Goal: Task Accomplishment & Management: Manage account settings

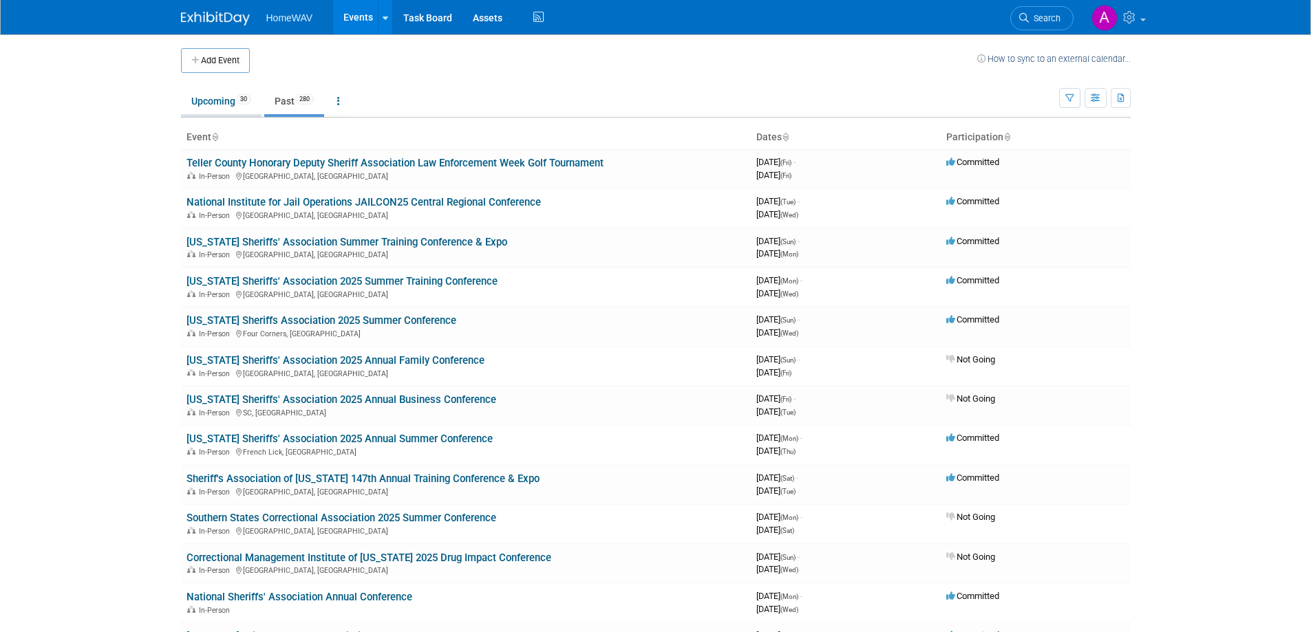
click at [233, 96] on link "Upcoming 30" at bounding box center [221, 101] width 81 height 26
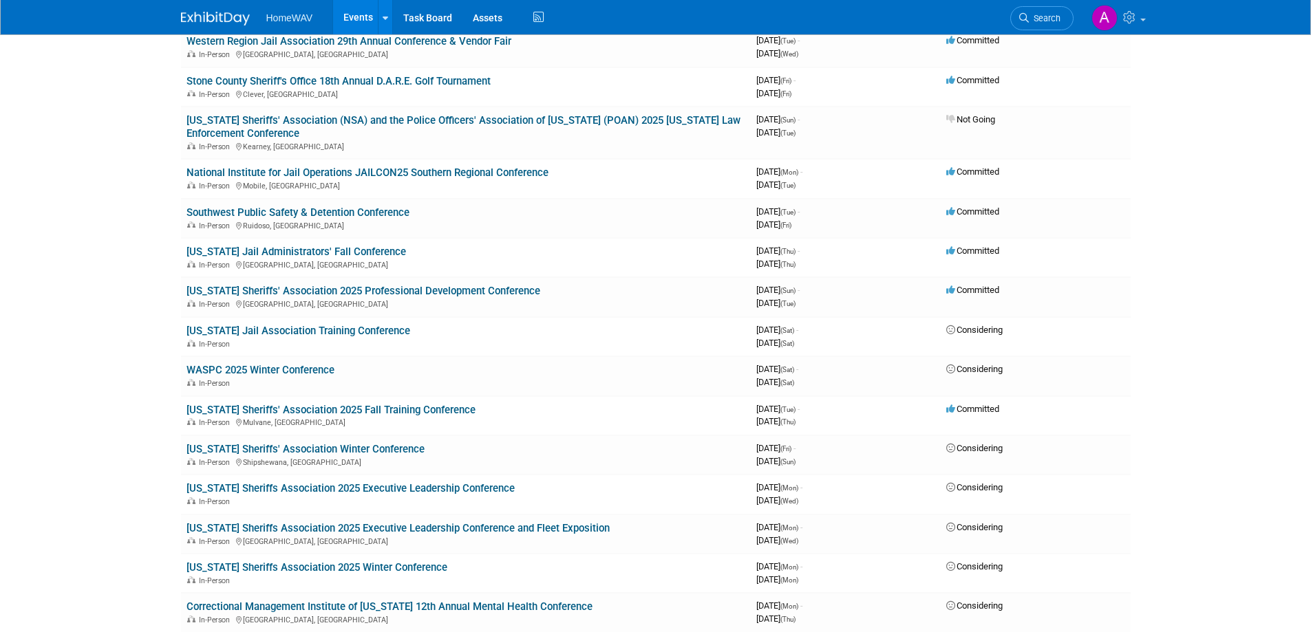
scroll to position [619, 0]
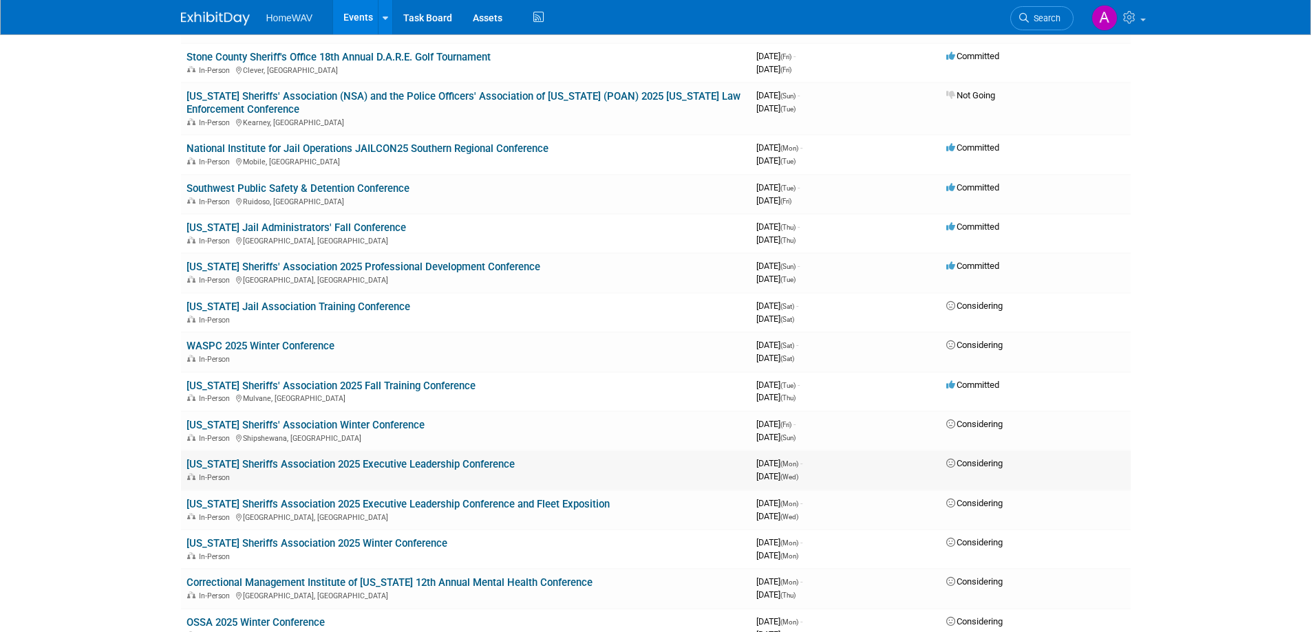
click at [329, 462] on link "Florida Sheriffs Association 2025 Executive Leadership Conference" at bounding box center [351, 464] width 328 height 12
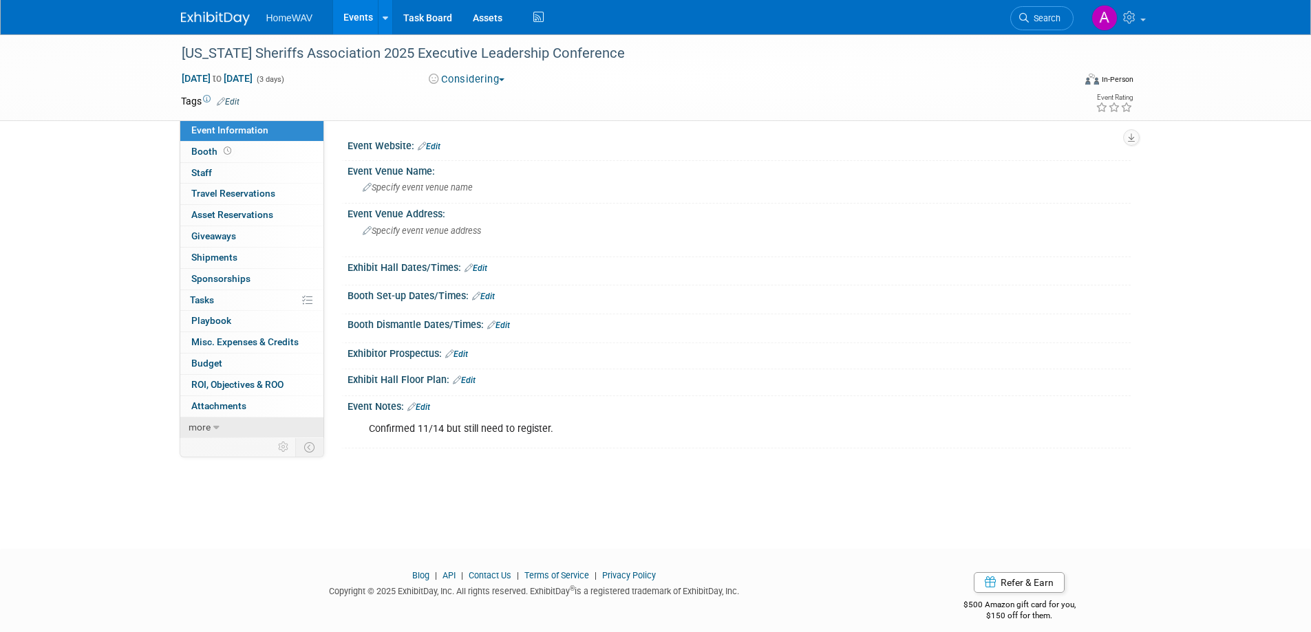
click at [217, 430] on icon at bounding box center [216, 428] width 6 height 10
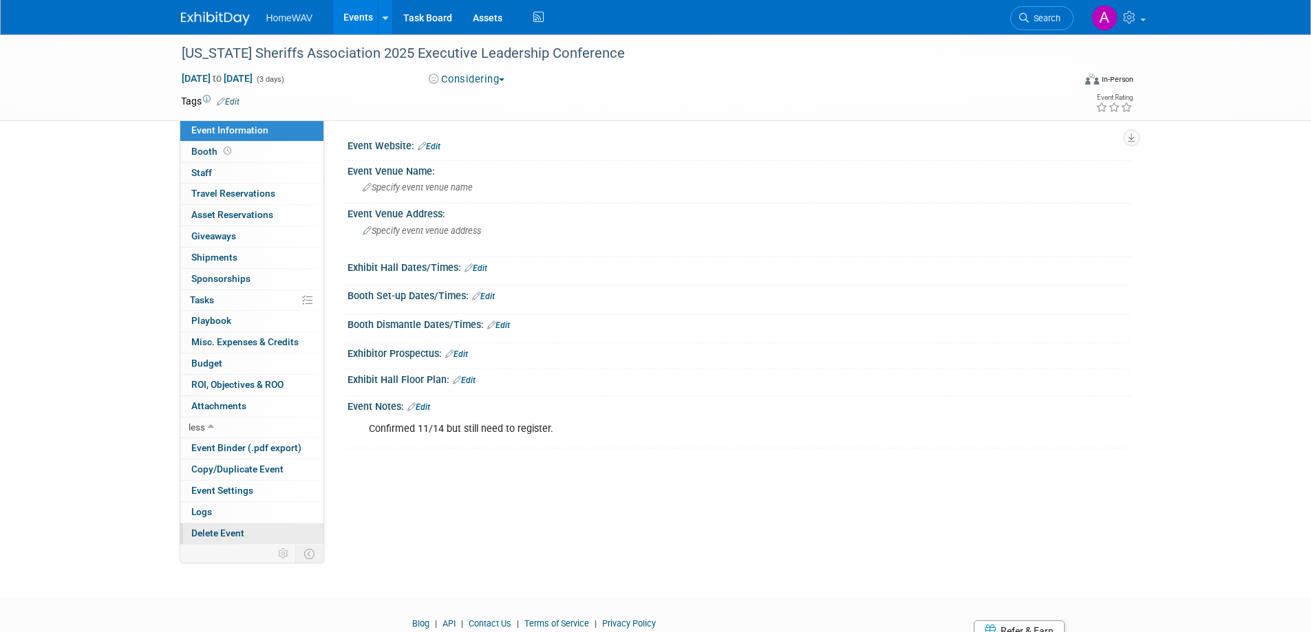
click at [226, 531] on span "Delete Event" at bounding box center [217, 533] width 53 height 11
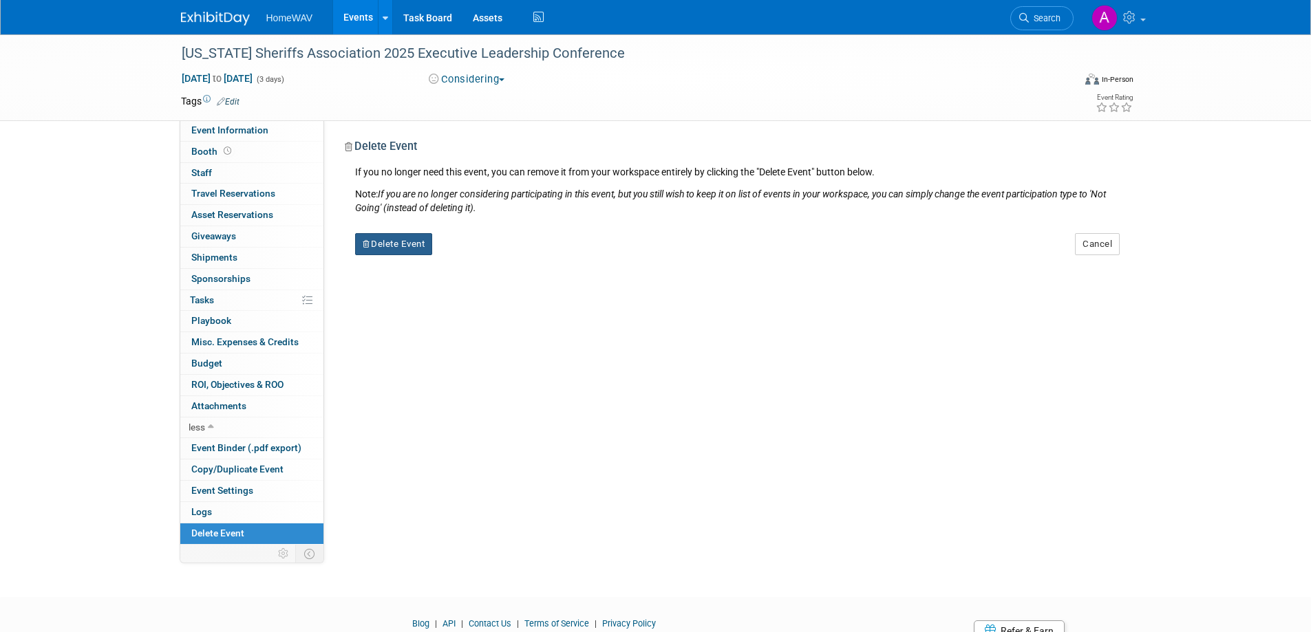
click at [392, 240] on button "Delete Event" at bounding box center [394, 244] width 78 height 22
click at [478, 253] on link "Yes" at bounding box center [480, 255] width 40 height 22
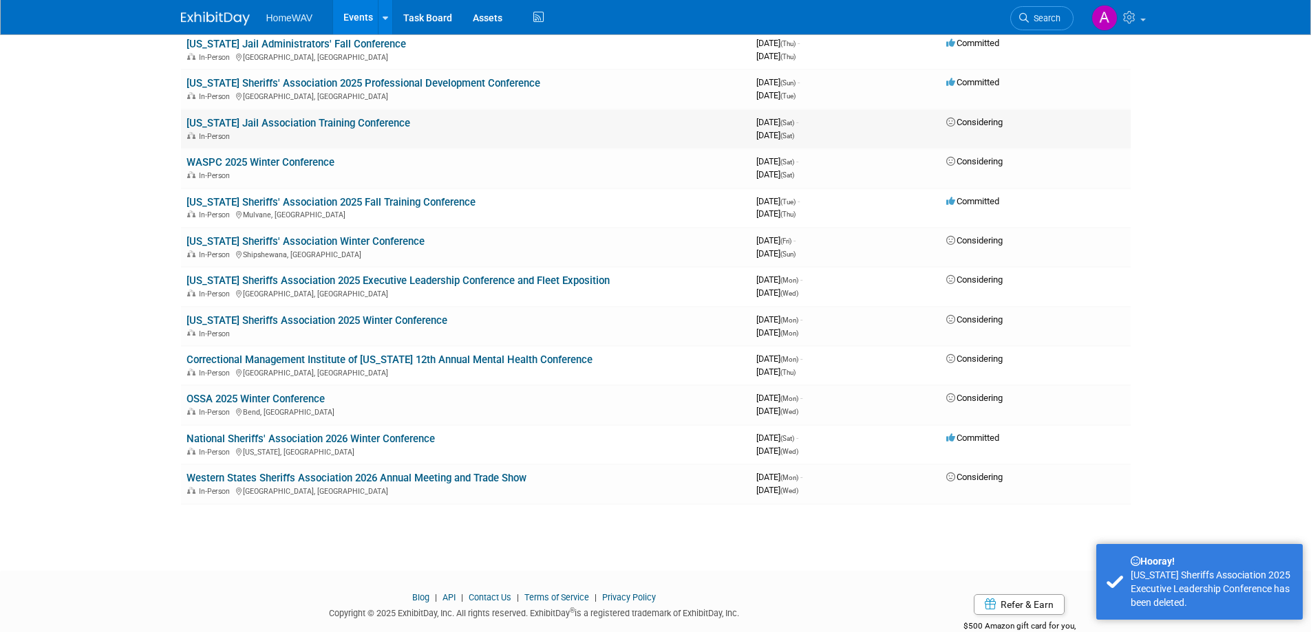
scroll to position [769, 0]
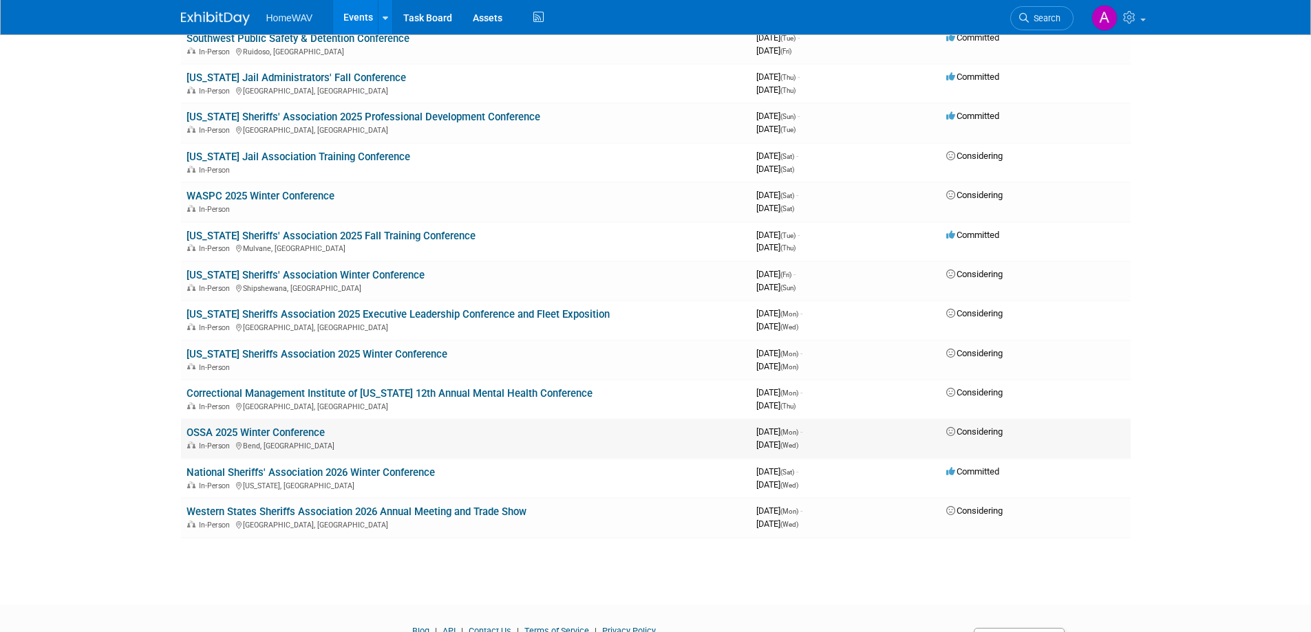
click at [301, 430] on link "OSSA 2025 Winter Conference" at bounding box center [256, 433] width 138 height 12
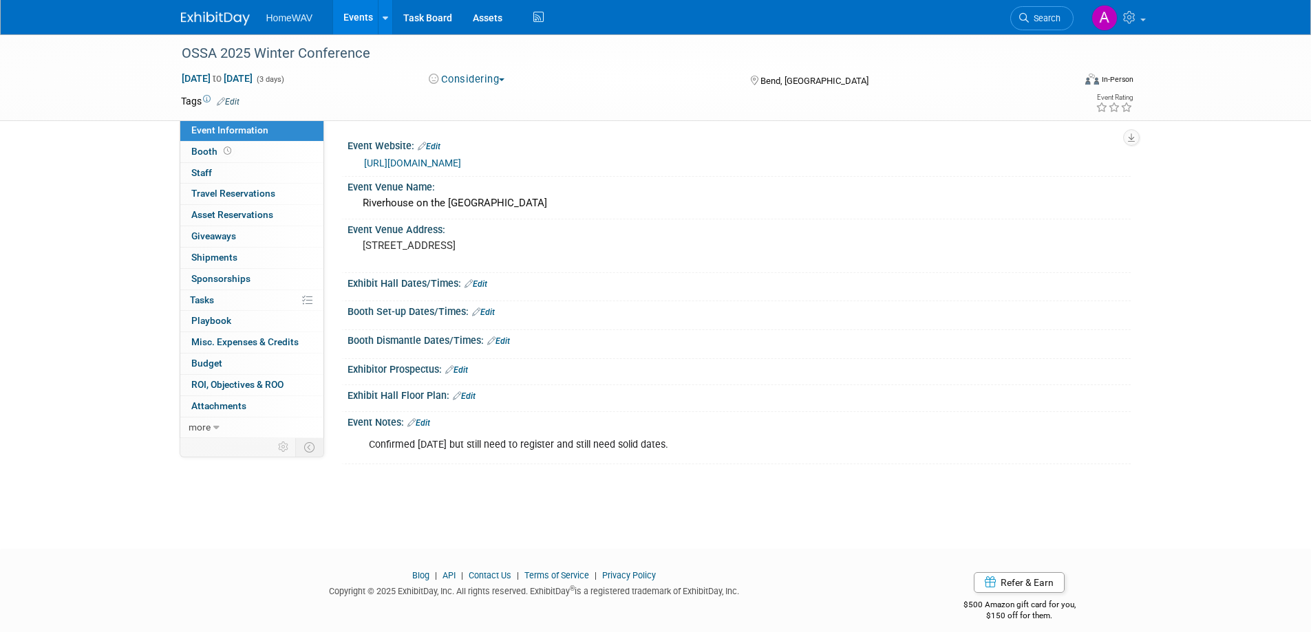
click at [340, 18] on link "Events" at bounding box center [358, 17] width 50 height 34
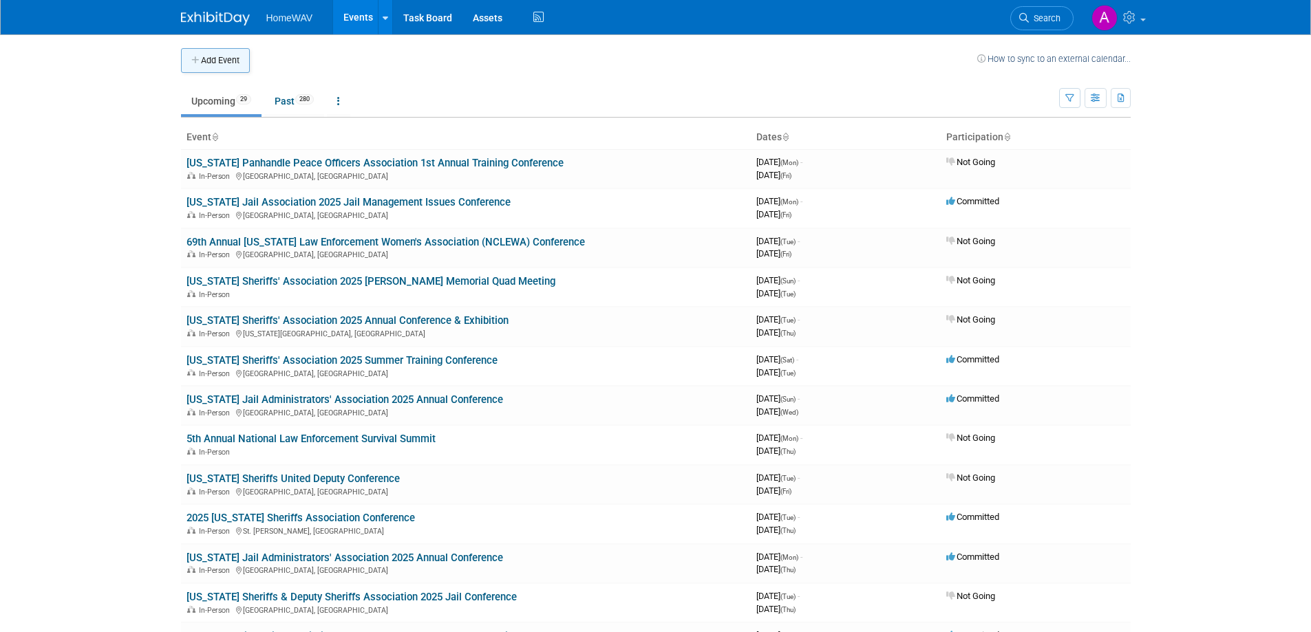
click at [217, 70] on button "Add Event" at bounding box center [215, 60] width 69 height 25
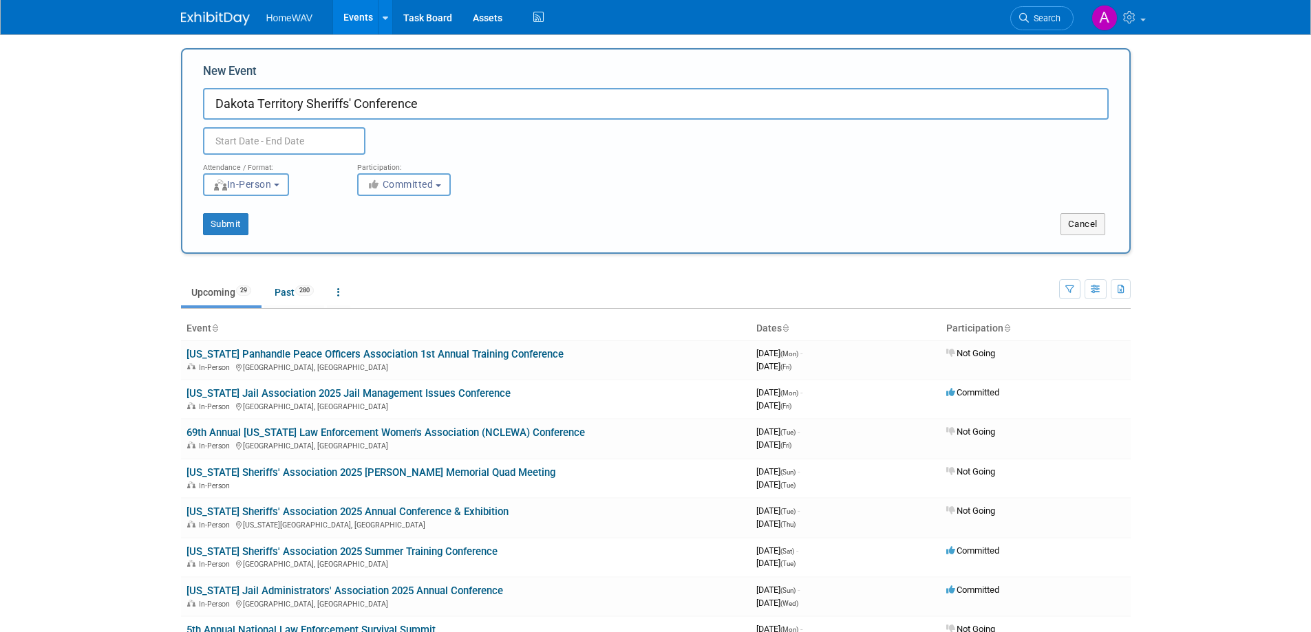
click at [216, 107] on input "Dakota Territory Sheriffs' Conference" at bounding box center [656, 104] width 906 height 32
type input "[US_STATE] Sheriff's & Deputies Association 2025 Dakota Territory Sheriffs' Con…"
click at [311, 134] on input "text" at bounding box center [284, 141] width 162 height 28
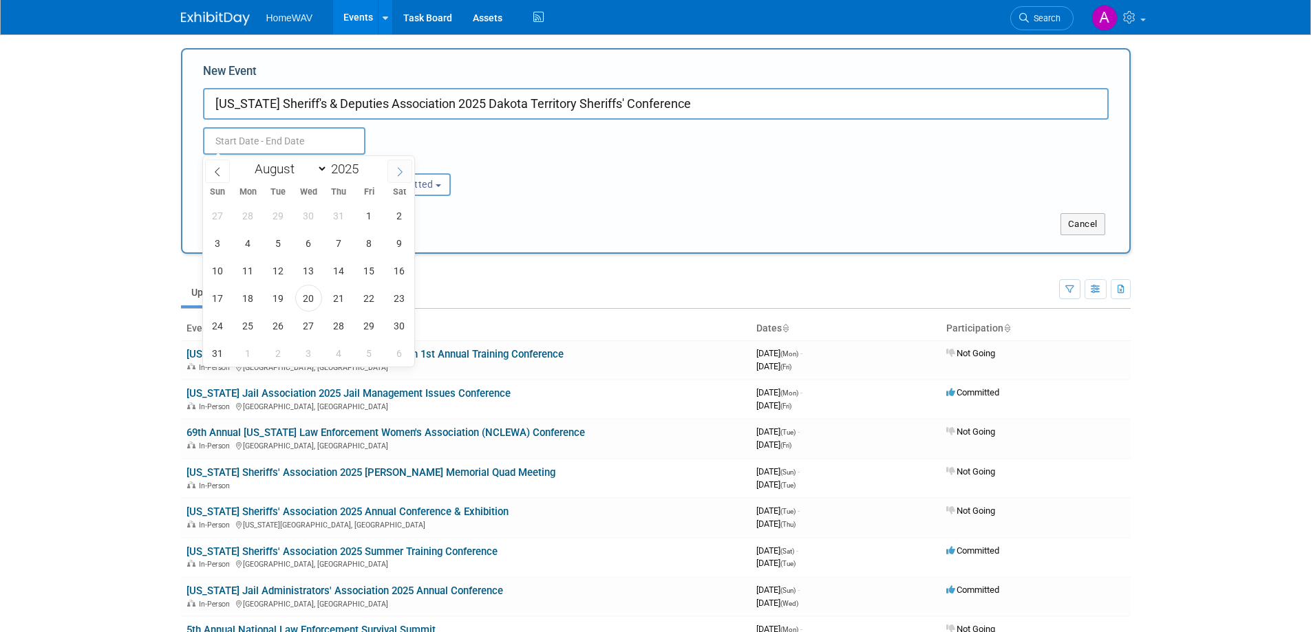
click at [405, 168] on icon at bounding box center [400, 172] width 10 height 10
select select "10"
click at [242, 300] on span "17" at bounding box center [248, 298] width 27 height 27
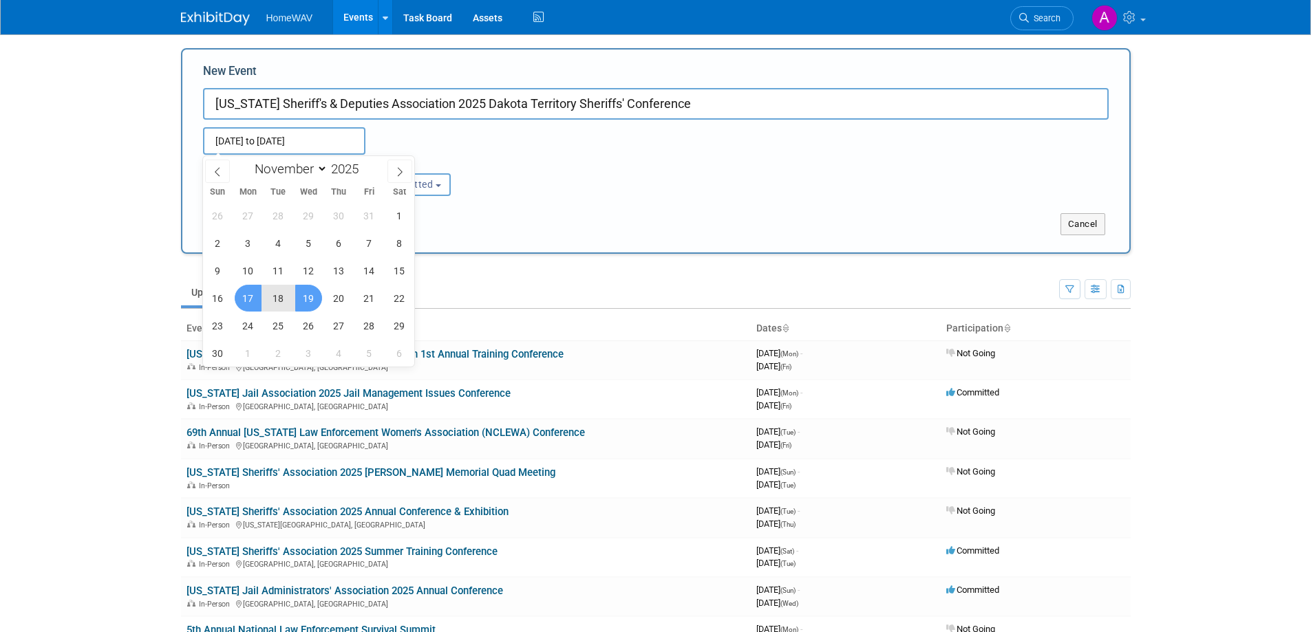
click at [314, 301] on span "19" at bounding box center [308, 298] width 27 height 27
type input "[DATE] to [DATE]"
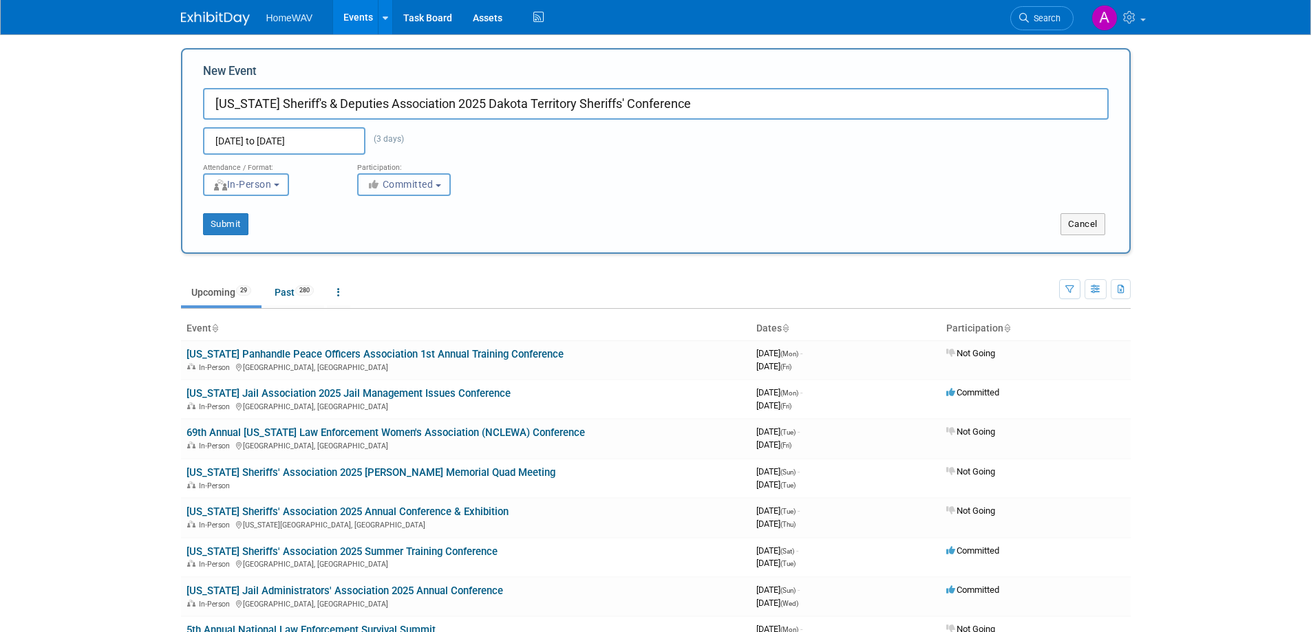
click at [409, 184] on span "Committed" at bounding box center [400, 184] width 67 height 11
click at [412, 242] on label "Considering" at bounding box center [410, 237] width 91 height 18
click at [370, 242] on input "Considering" at bounding box center [365, 237] width 9 height 9
select select "2"
click at [225, 223] on button "Submit" at bounding box center [225, 224] width 45 height 22
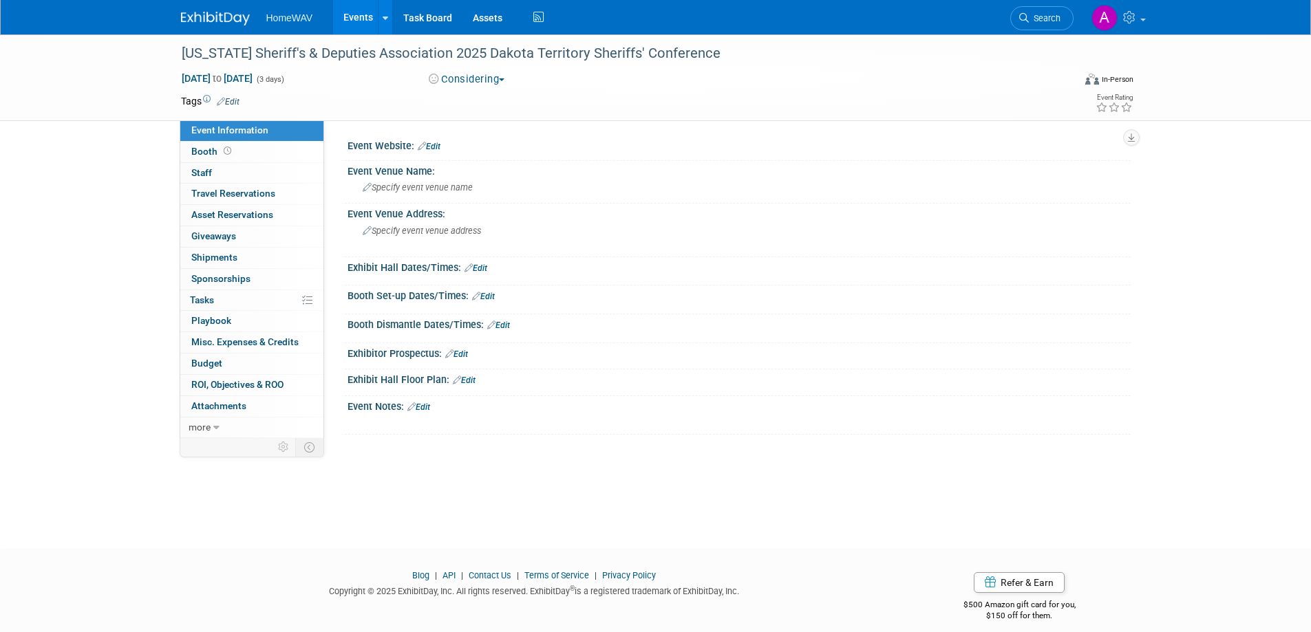
click at [423, 405] on link "Edit" at bounding box center [418, 408] width 23 height 10
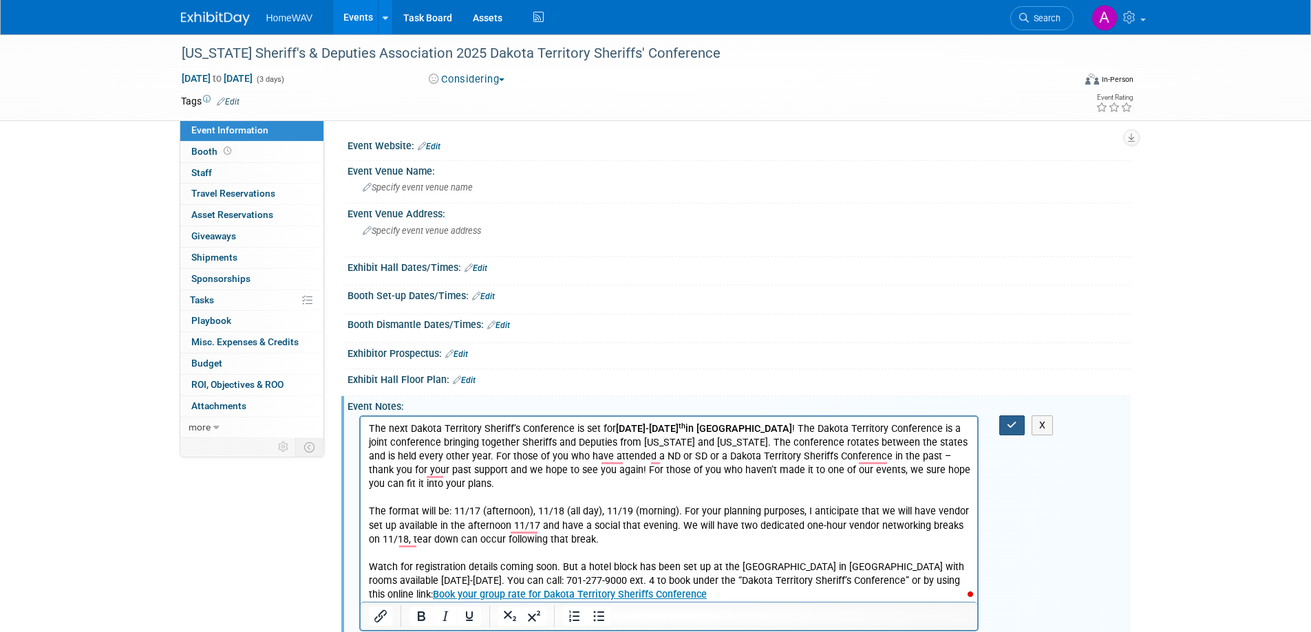
click at [1014, 427] on icon "button" at bounding box center [1012, 426] width 10 height 10
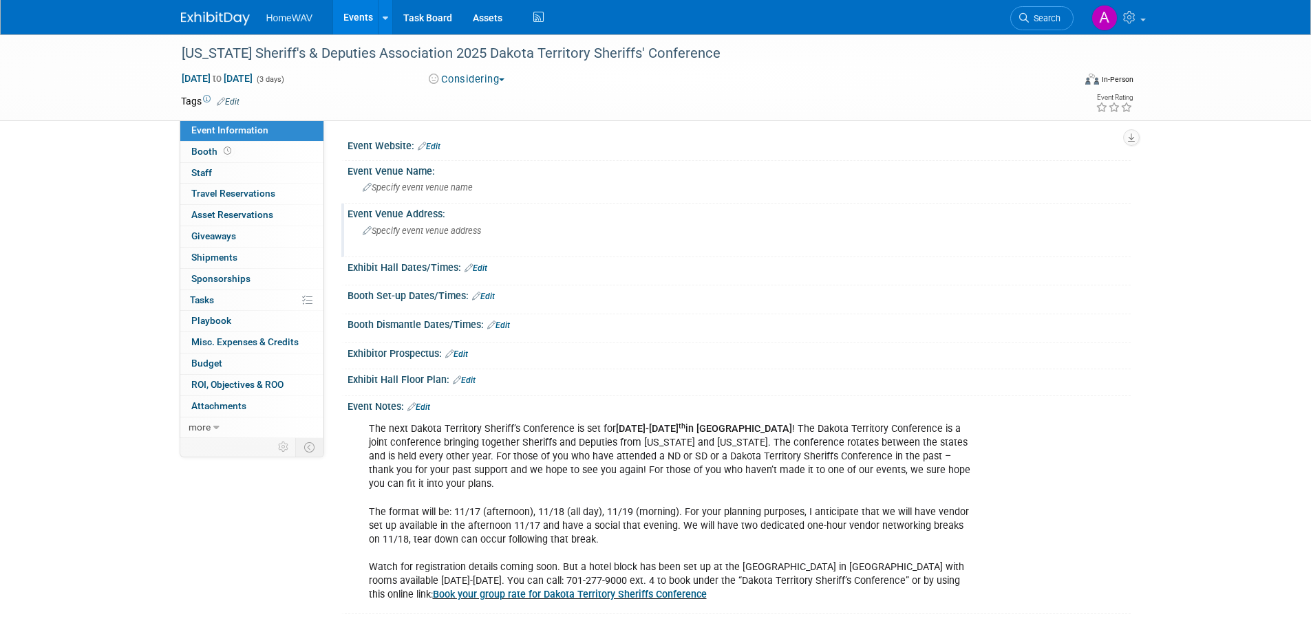
click at [418, 231] on span "Specify event venue address" at bounding box center [422, 231] width 118 height 10
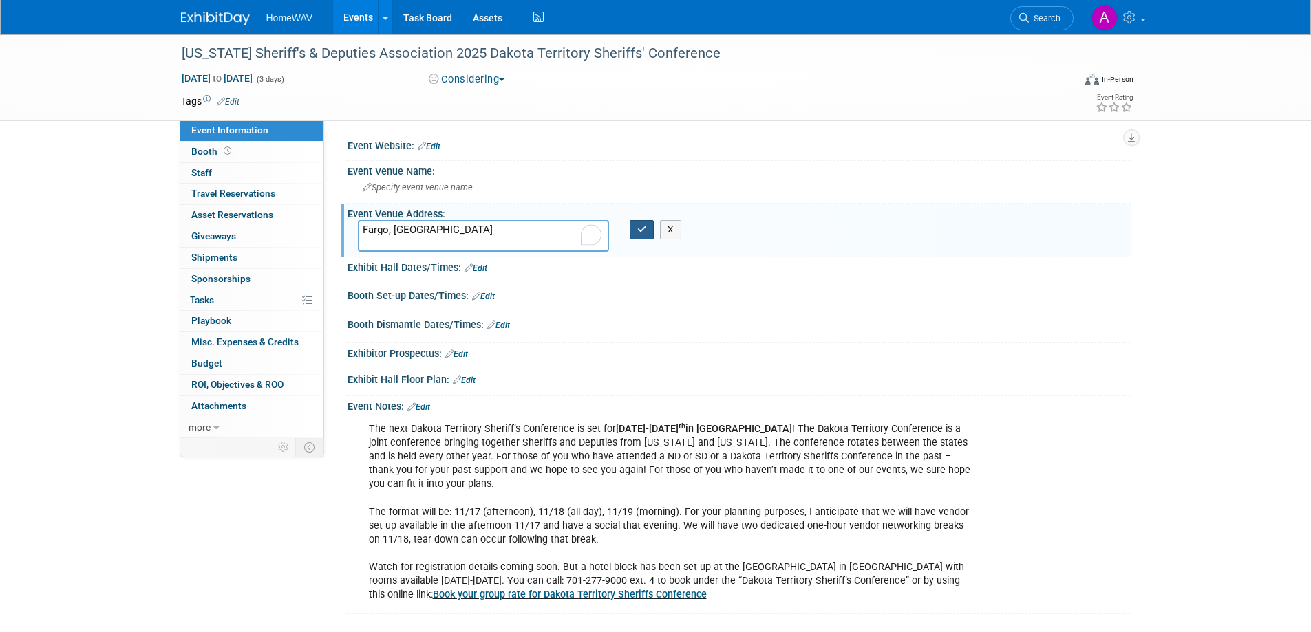
type textarea "Fargo, [GEOGRAPHIC_DATA]"
click at [635, 226] on button "button" at bounding box center [642, 229] width 25 height 19
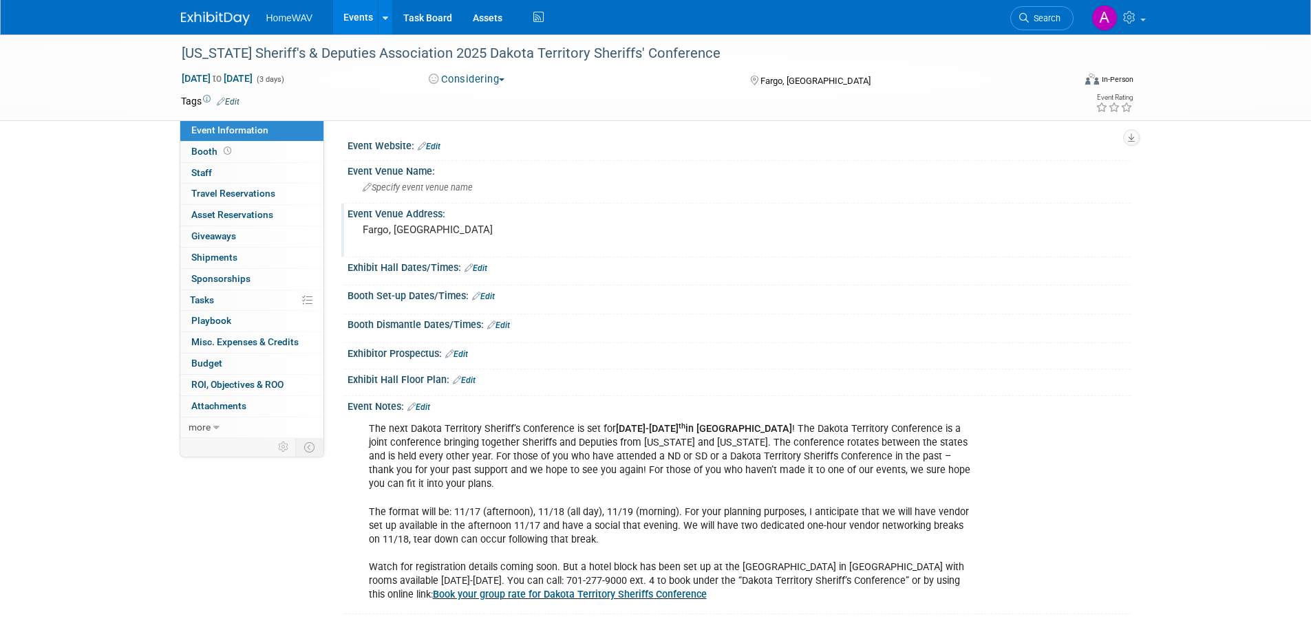
click at [348, 26] on link "Events" at bounding box center [358, 17] width 50 height 34
